Goal: Find specific page/section: Find specific page/section

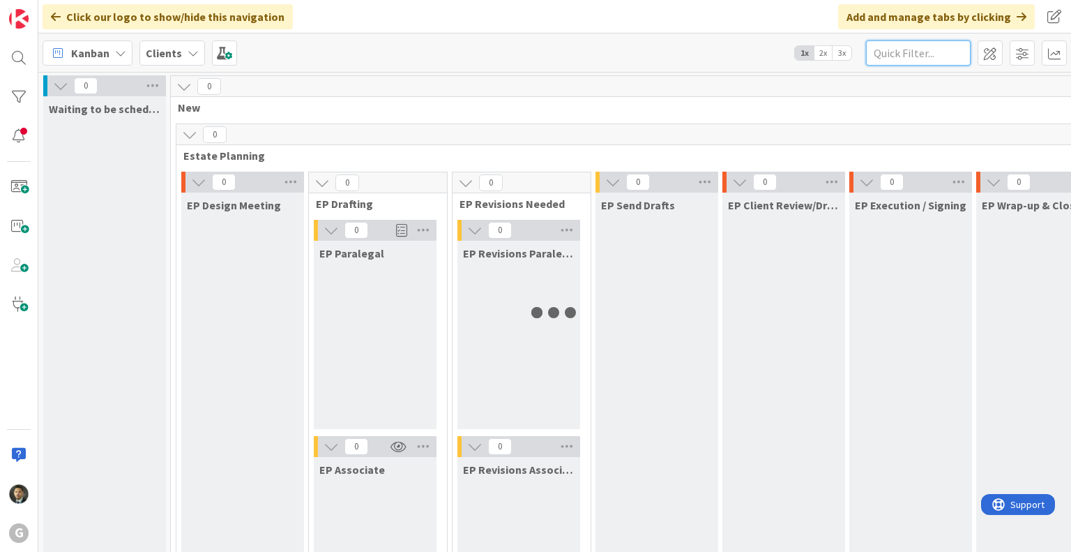
click at [913, 55] on input "text" at bounding box center [918, 52] width 105 height 25
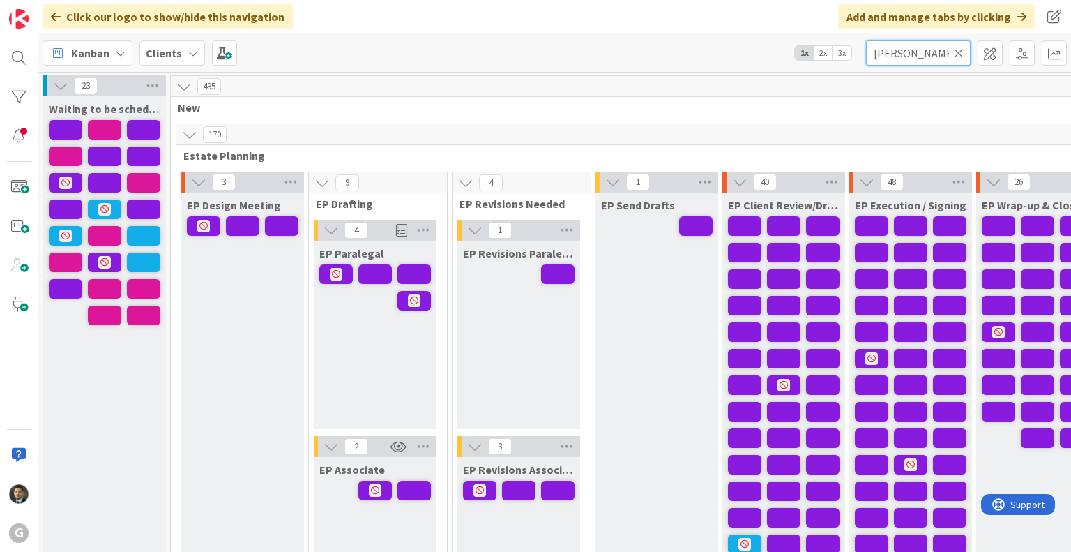
type input "[PERSON_NAME]"
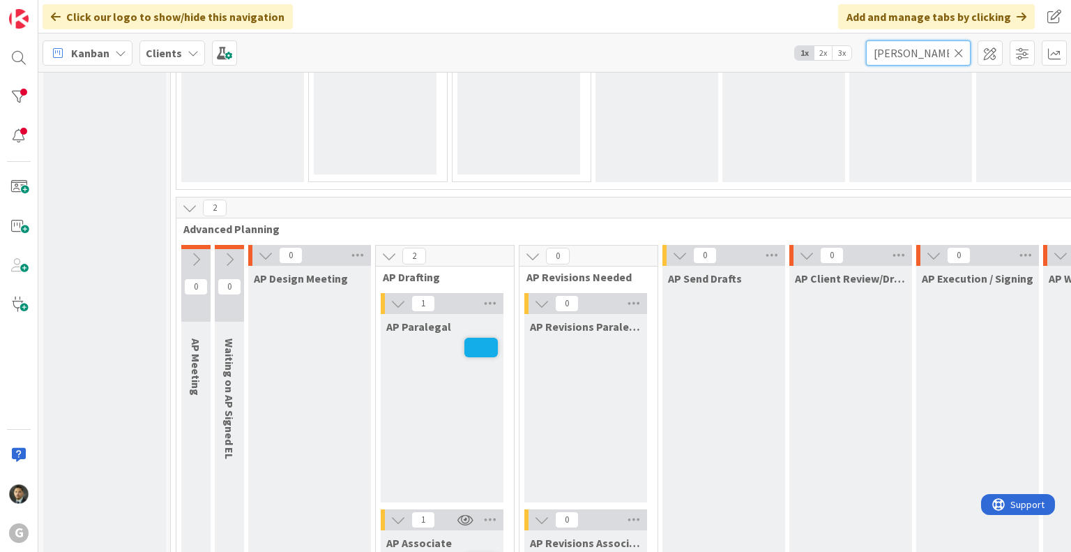
scroll to position [977, 0]
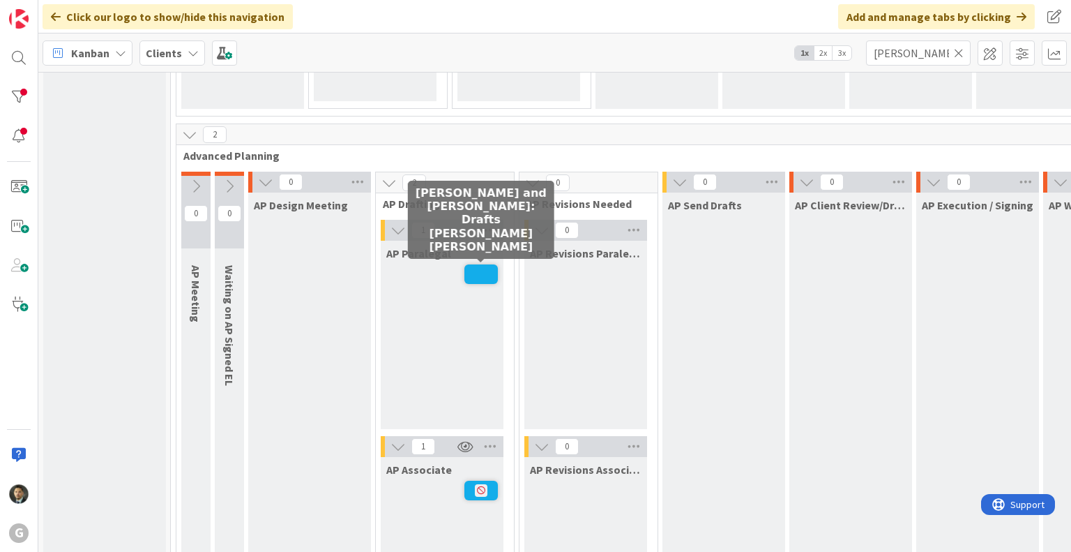
click at [487, 279] on span at bounding box center [481, 274] width 33 height 20
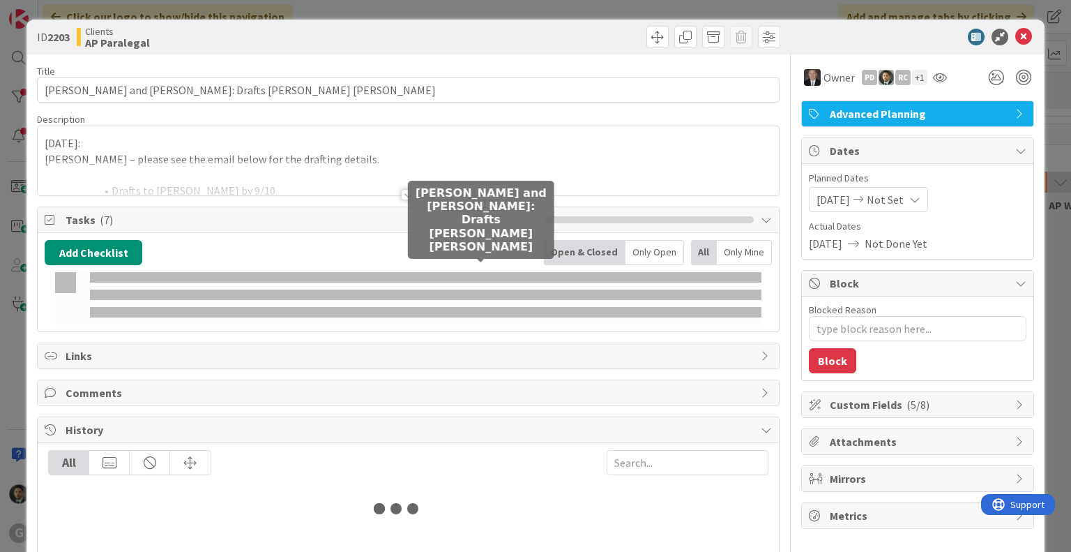
type textarea "x"
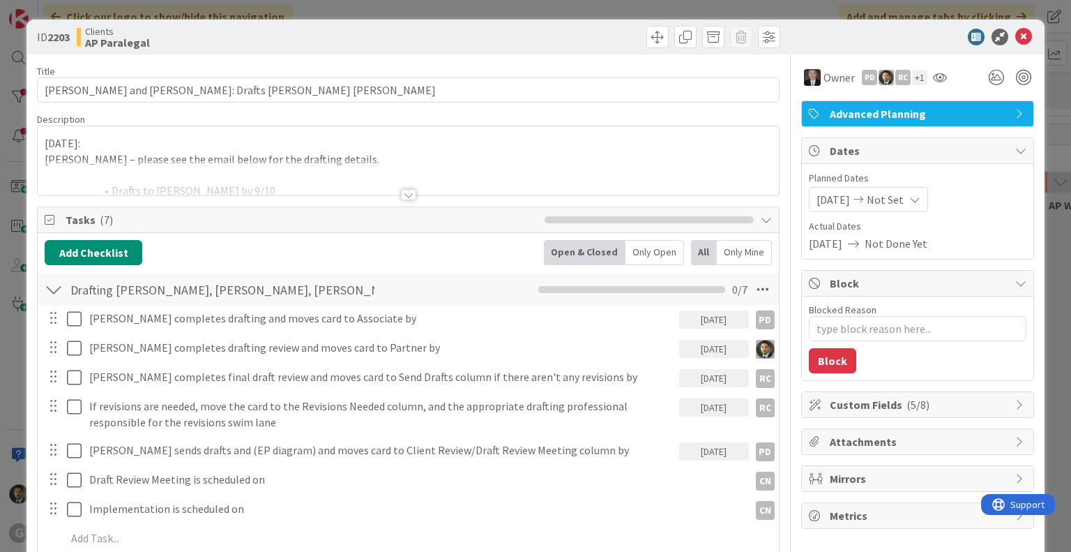
click at [401, 196] on div at bounding box center [408, 194] width 15 height 11
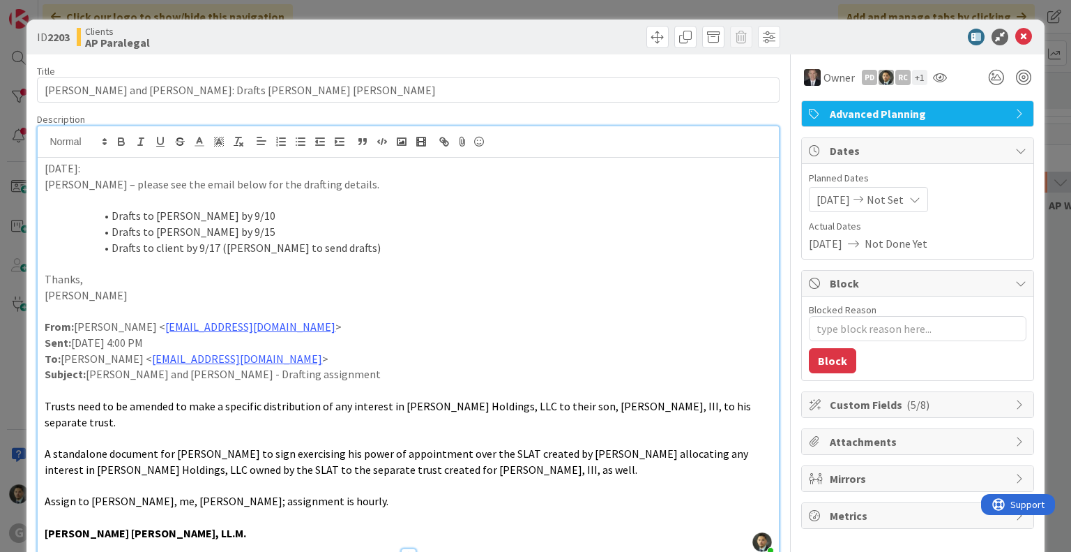
click at [110, 455] on span "A standalone document for [PERSON_NAME] to sign exercising his power of appoint…" at bounding box center [398, 461] width 706 height 30
click at [600, 10] on div "ID 2203 Clients AP Paralegal Title 51 / 128 [PERSON_NAME] and [PERSON_NAME]: Dr…" at bounding box center [535, 276] width 1071 height 552
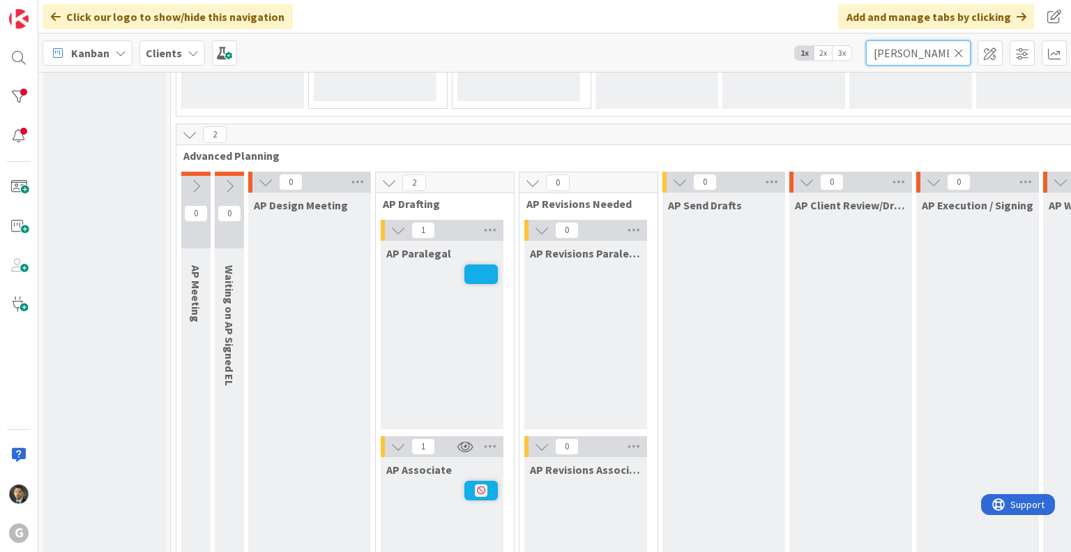
drag, startPoint x: 913, startPoint y: 54, endPoint x: 842, endPoint y: 58, distance: 71.2
click at [843, 58] on div "Kanban Clients 1x 2x 3x [PERSON_NAME]" at bounding box center [554, 52] width 1033 height 38
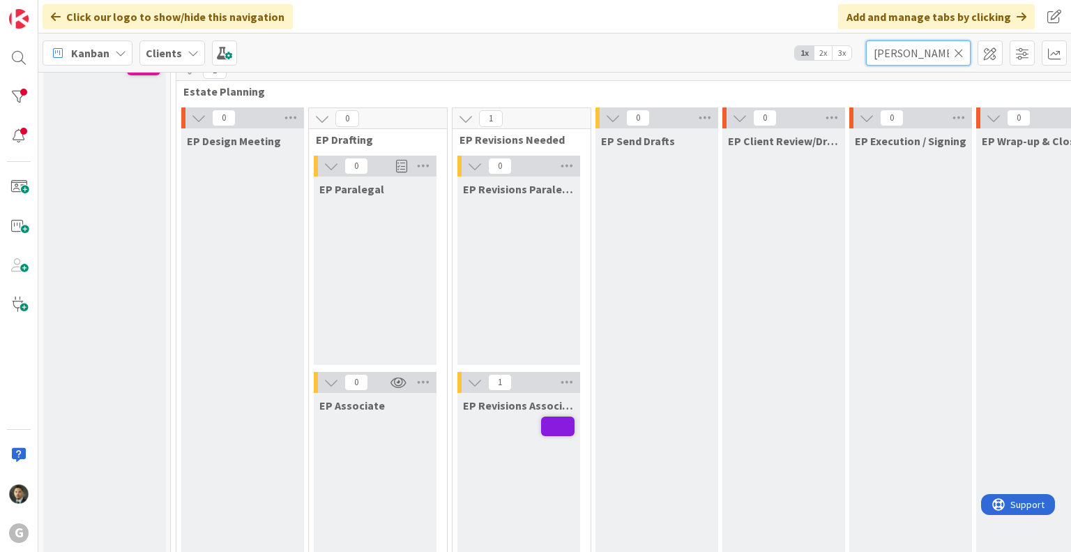
scroll to position [6, 0]
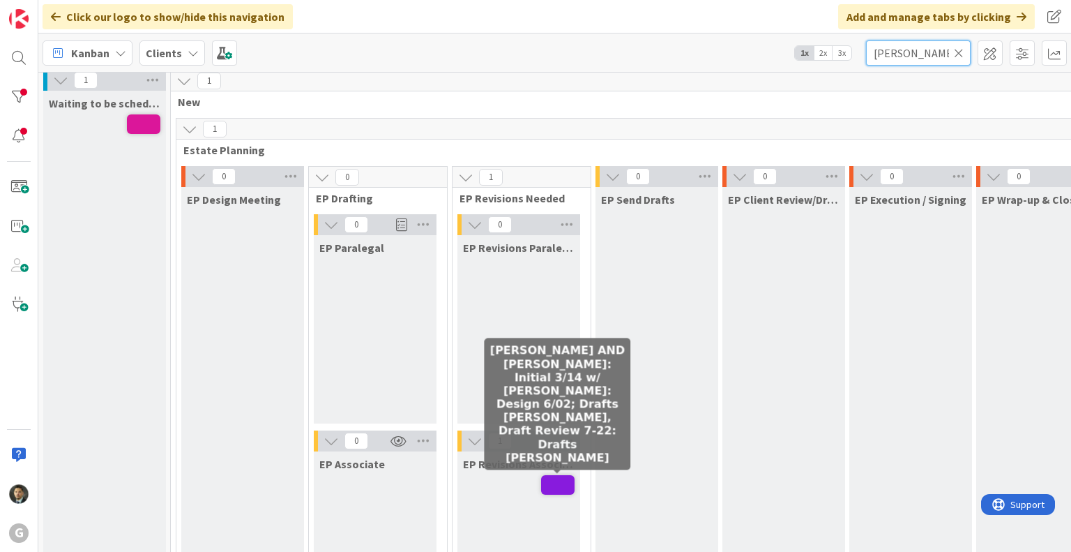
type input "[PERSON_NAME]"
click at [554, 483] on span at bounding box center [557, 485] width 33 height 20
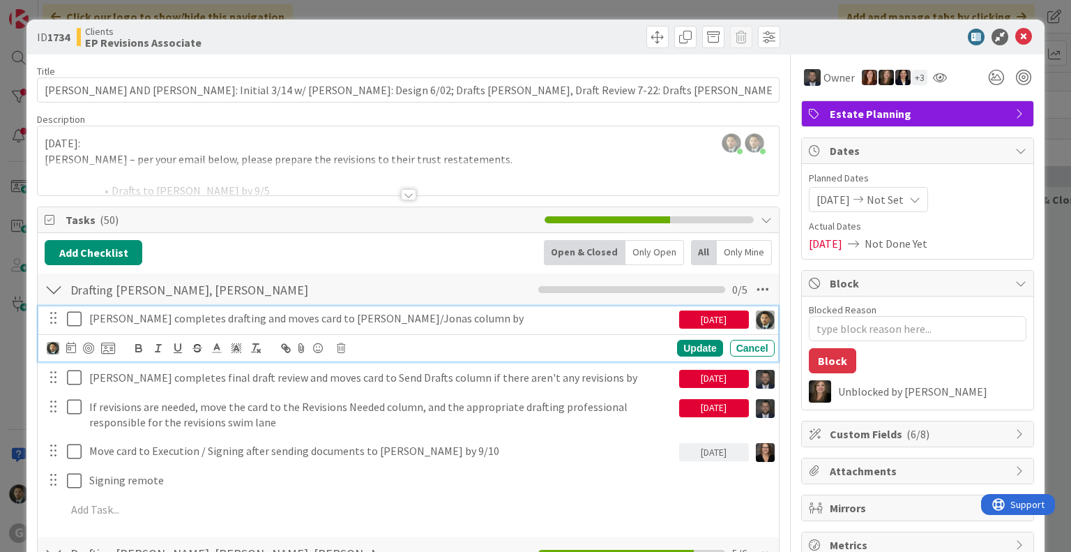
click at [70, 316] on icon at bounding box center [74, 318] width 15 height 17
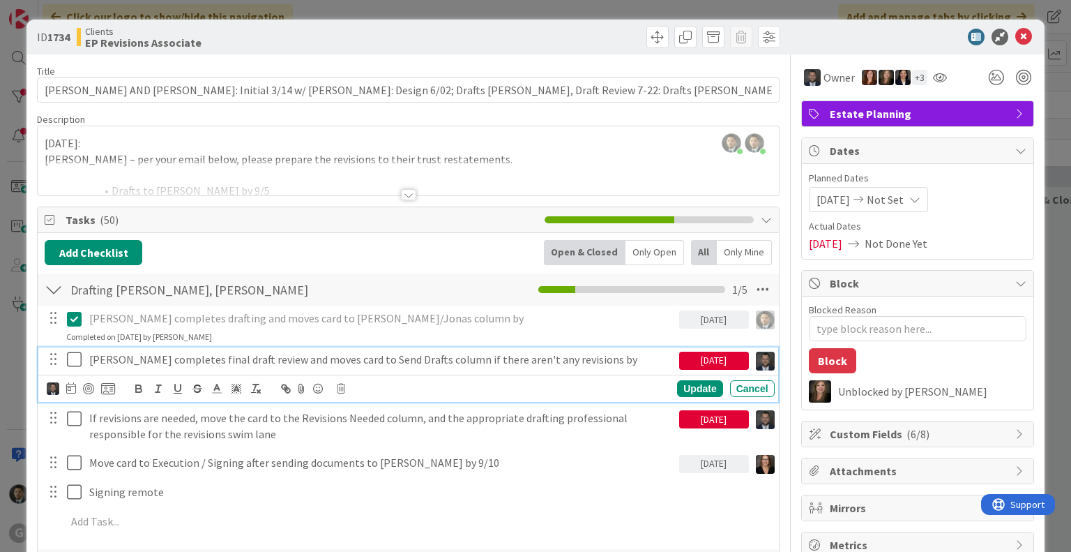
click at [96, 365] on p "[PERSON_NAME] completes final draft review and moves card to Send Drafts column…" at bounding box center [381, 360] width 585 height 16
click at [338, 388] on icon at bounding box center [341, 389] width 8 height 10
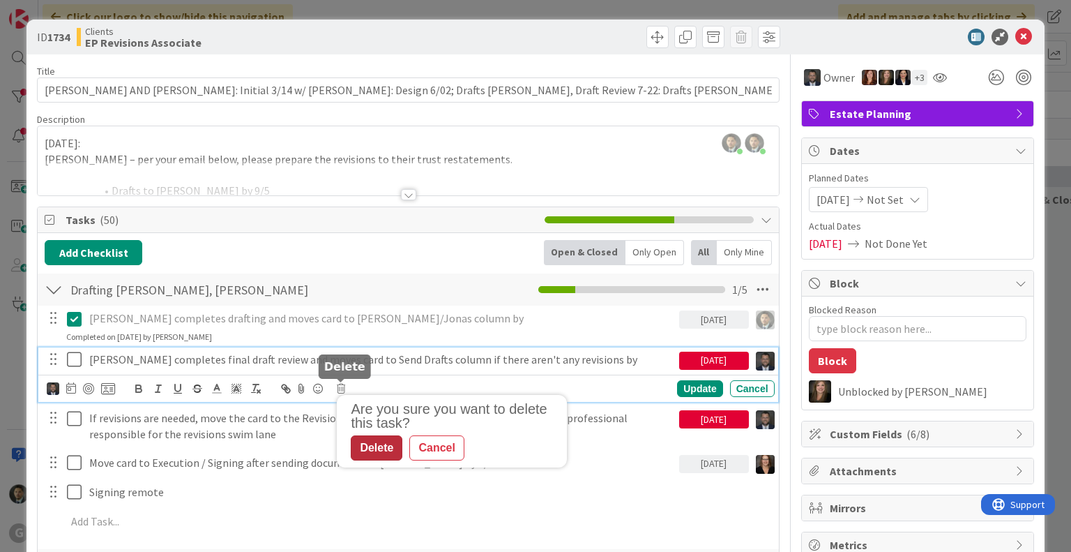
click at [393, 445] on div "Delete" at bounding box center [377, 447] width 52 height 25
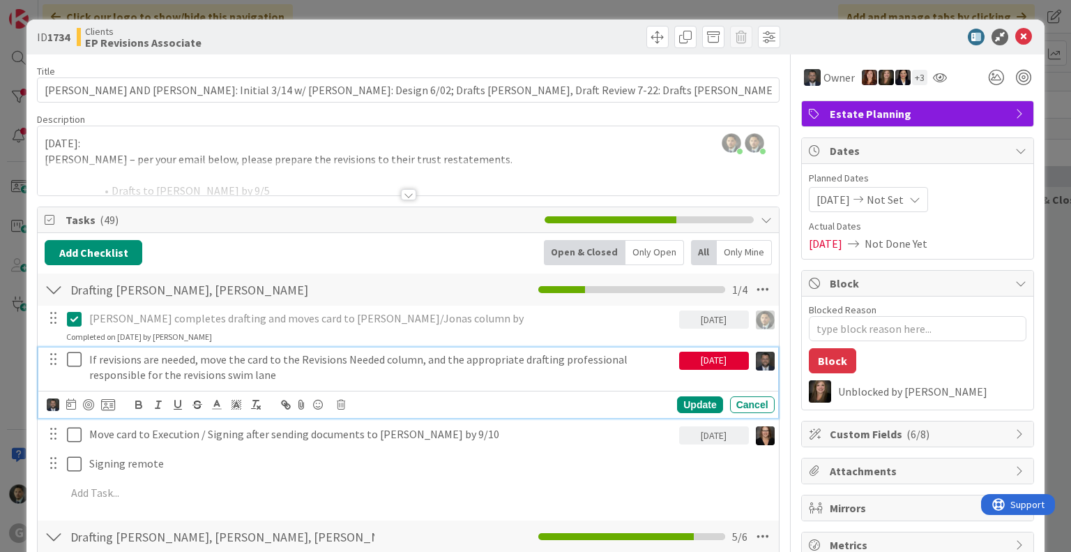
click at [352, 374] on p "If revisions are needed, move the card to the Revisions Needed column, and the …" at bounding box center [381, 367] width 585 height 31
click at [339, 404] on icon at bounding box center [341, 405] width 8 height 10
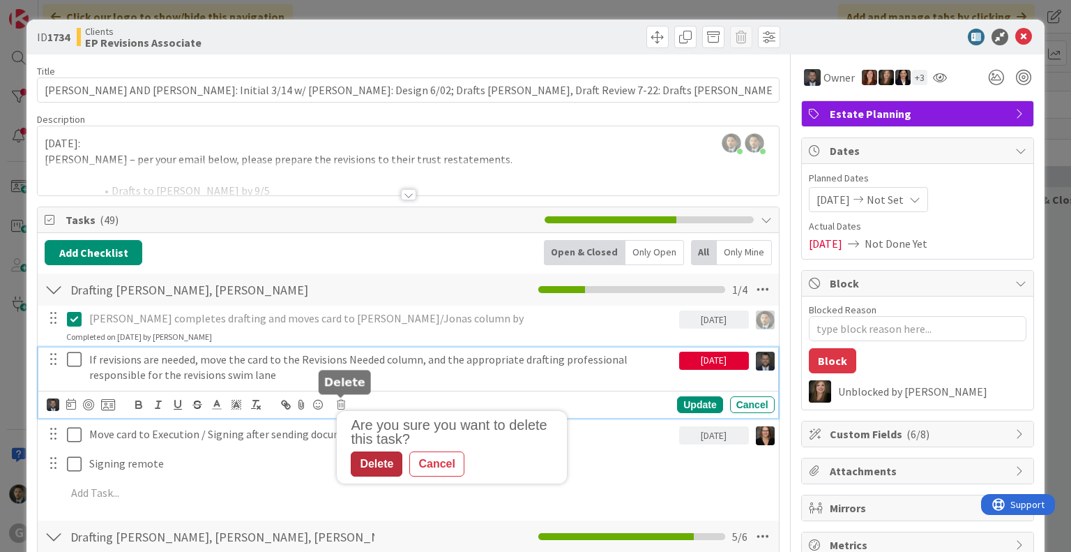
click at [384, 465] on div "Delete" at bounding box center [377, 463] width 52 height 25
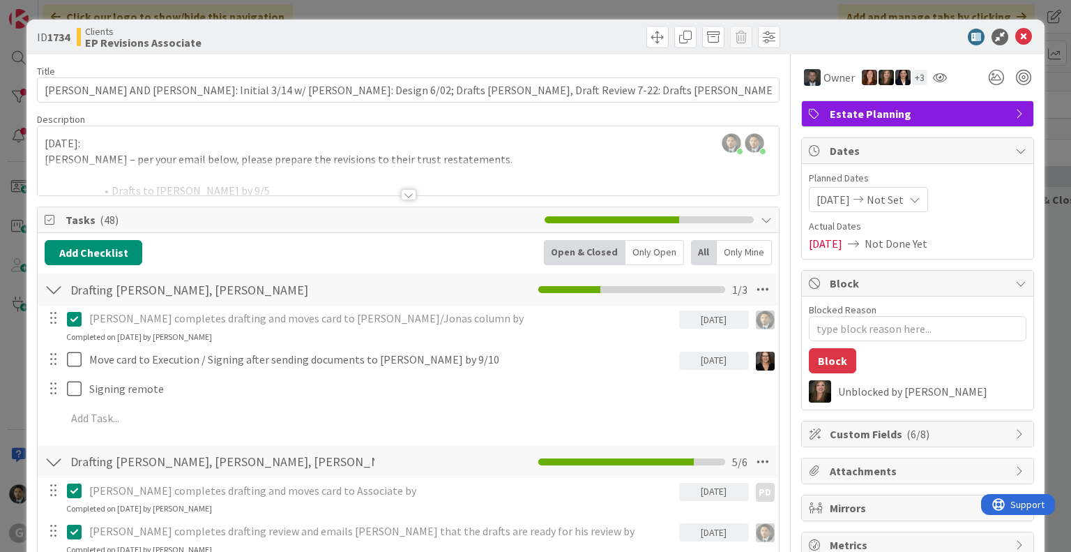
type textarea "x"
